Goal: Task Accomplishment & Management: Use online tool/utility

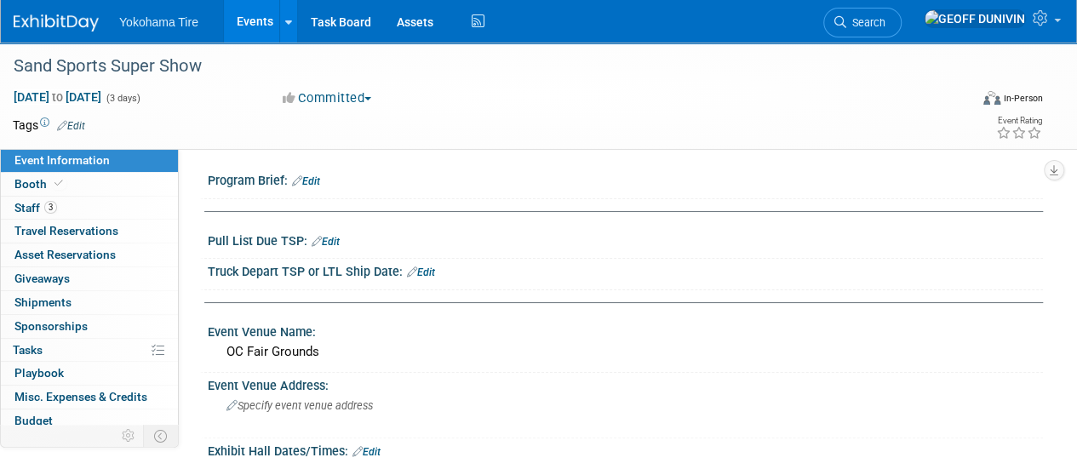
click at [255, 18] on link "Events" at bounding box center [255, 21] width 62 height 43
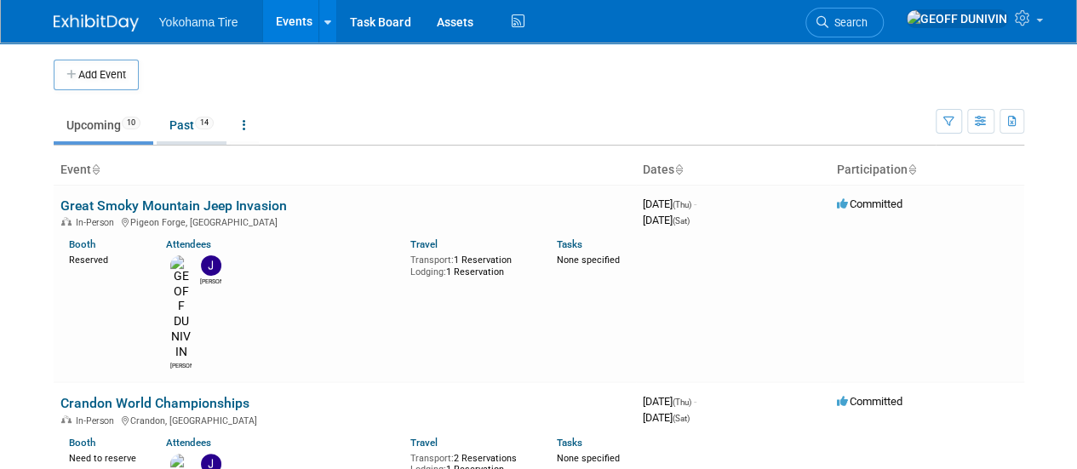
click at [195, 124] on link "Past 14" at bounding box center [192, 125] width 70 height 32
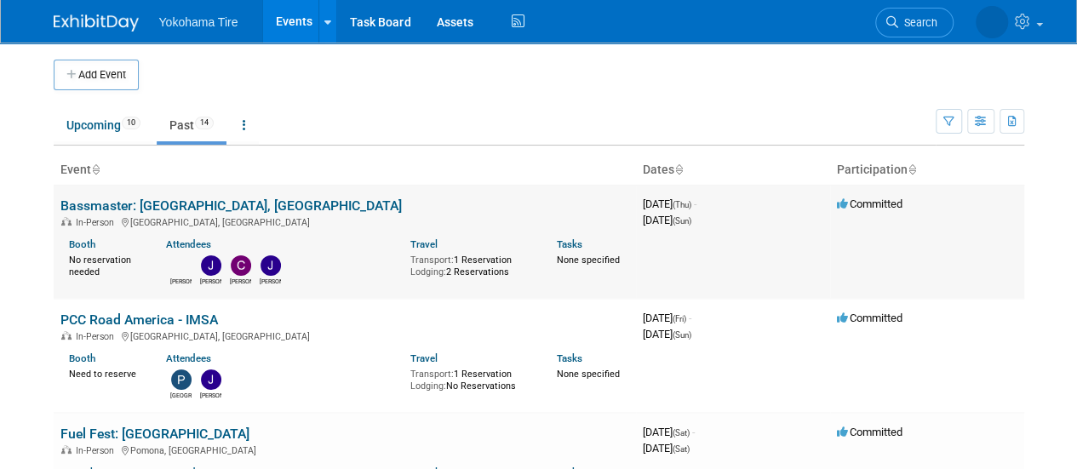
click at [170, 203] on link "Bassmaster: [GEOGRAPHIC_DATA], [GEOGRAPHIC_DATA]" at bounding box center [230, 206] width 341 height 16
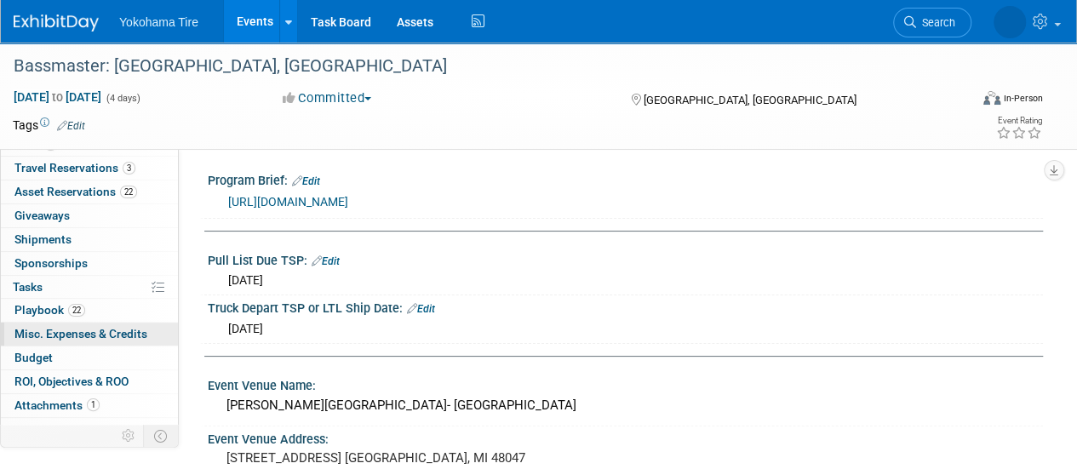
scroll to position [75, 0]
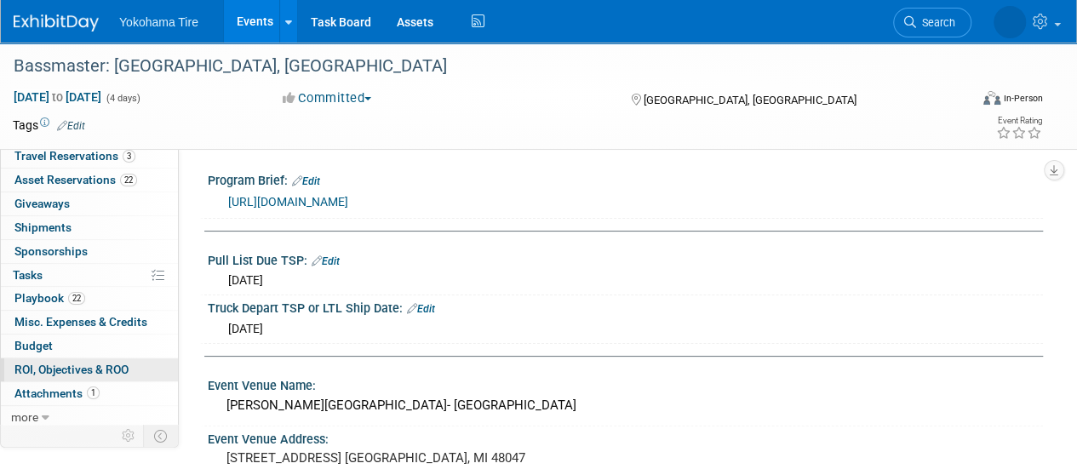
click at [70, 373] on span "ROI, Objectives & ROO 0" at bounding box center [71, 370] width 114 height 14
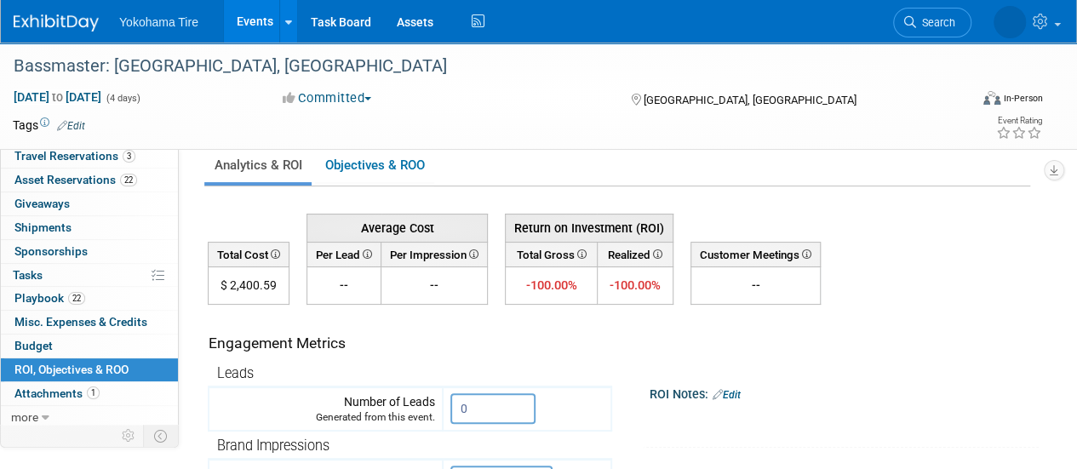
scroll to position [25, 0]
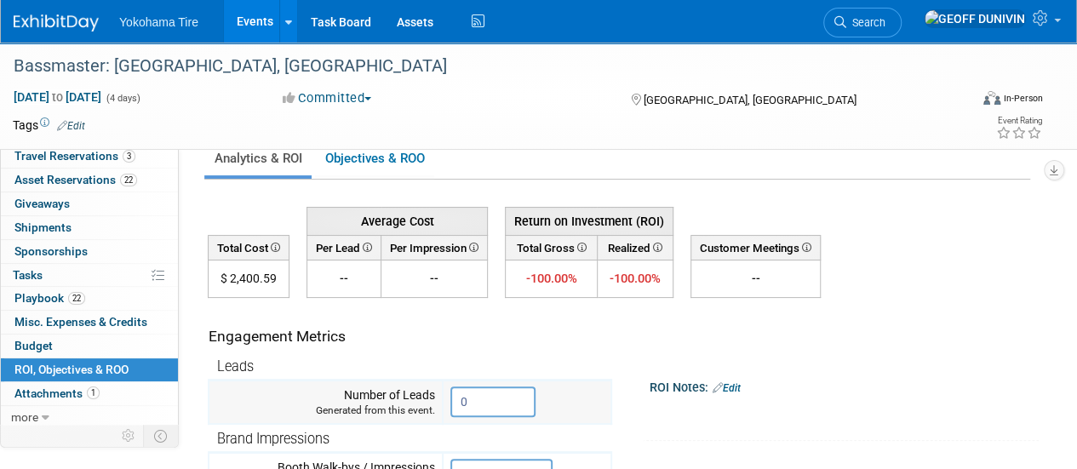
drag, startPoint x: 512, startPoint y: 401, endPoint x: 407, endPoint y: 403, distance: 105.6
click at [407, 403] on tr "Number of Leads Generated from this event. 0" at bounding box center [410, 403] width 403 height 44
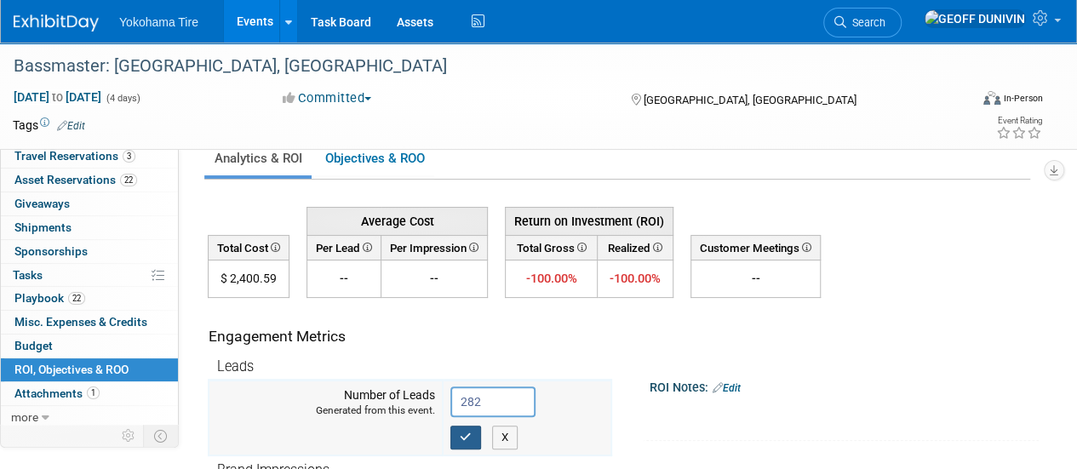
type input "282"
click at [470, 435] on icon "button" at bounding box center [466, 437] width 12 height 11
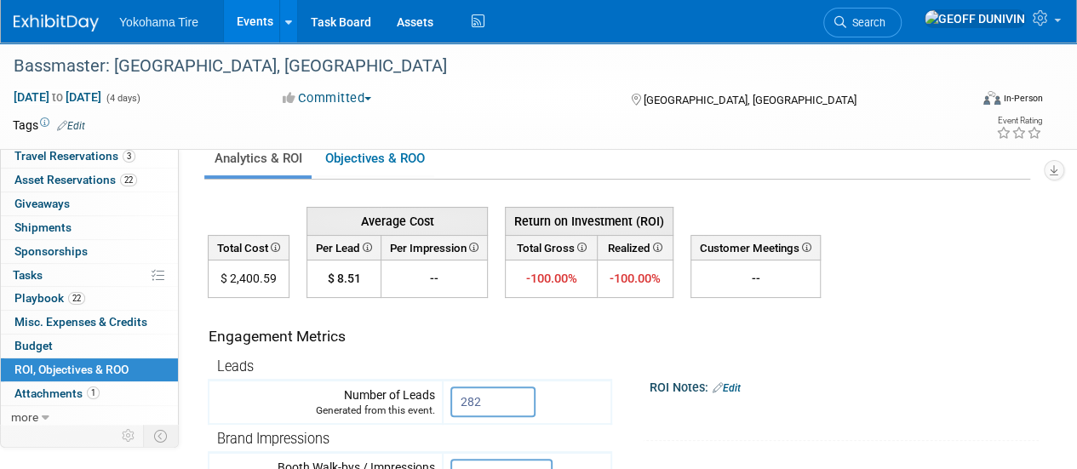
click at [261, 19] on link "Events" at bounding box center [255, 21] width 62 height 43
